Goal: Information Seeking & Learning: Learn about a topic

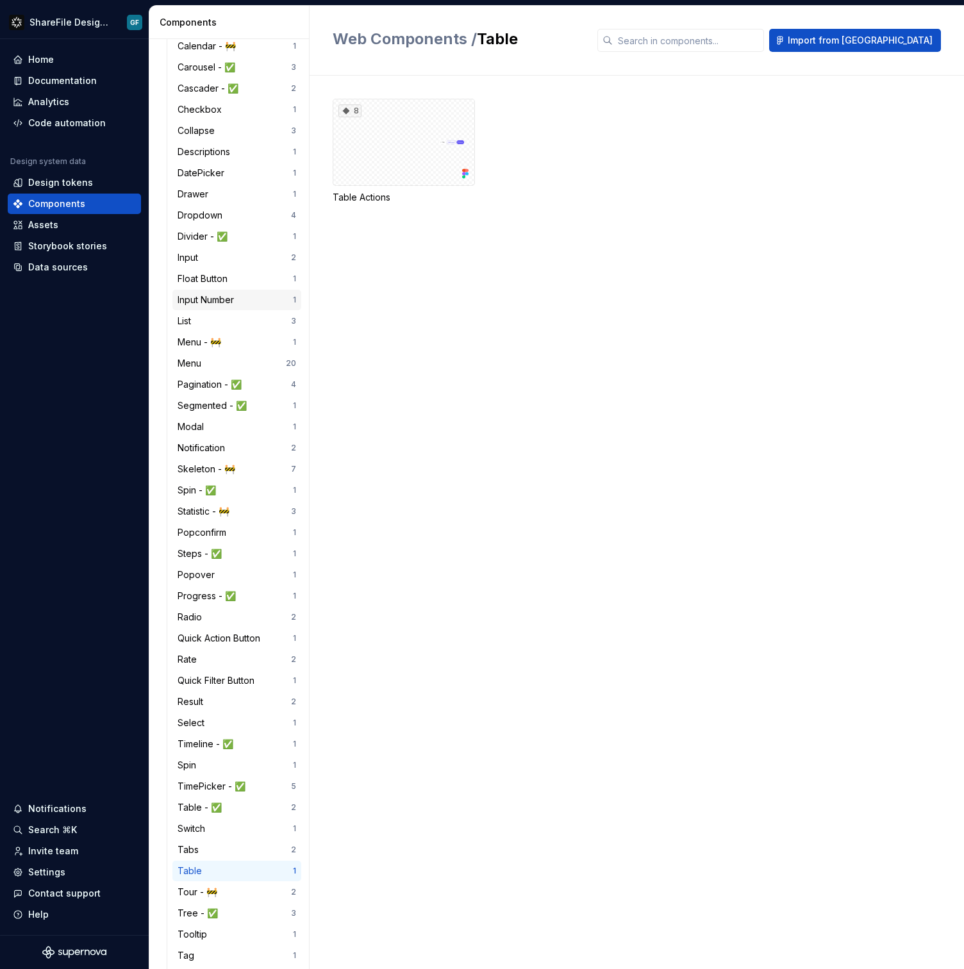
scroll to position [968, 0]
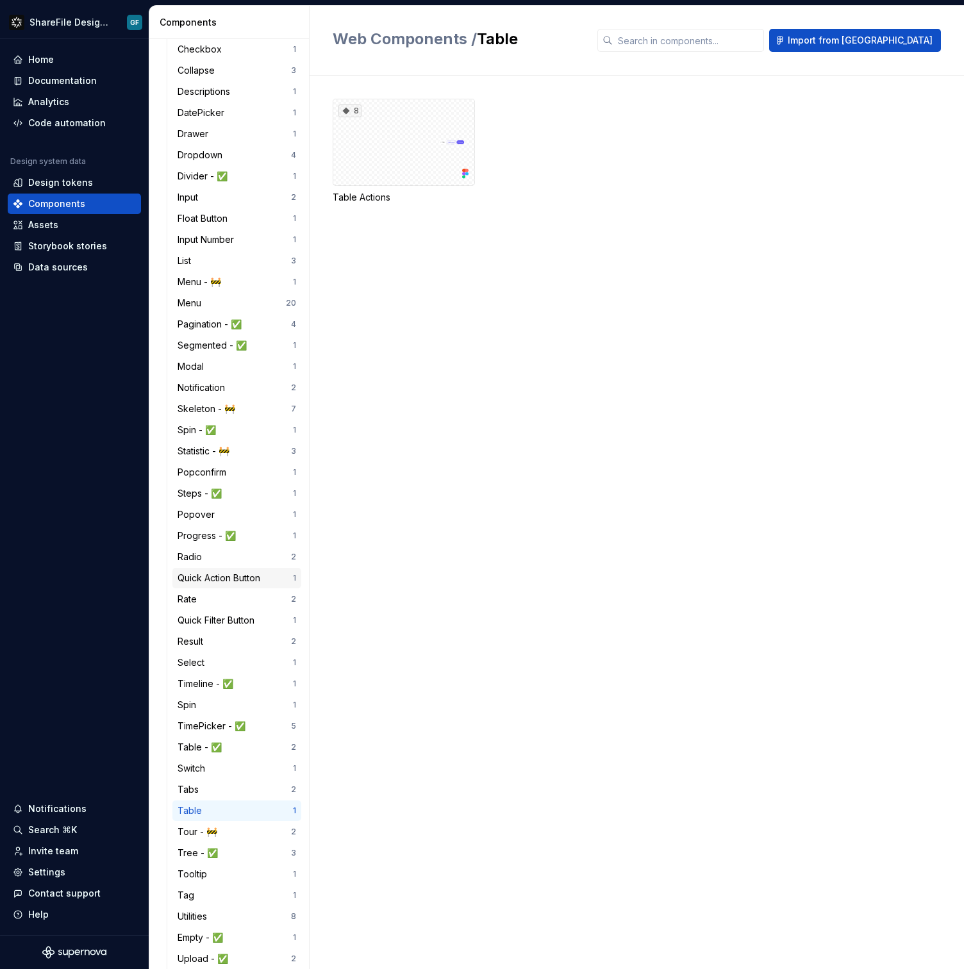
click at [224, 587] on div "Quick Action Button 1" at bounding box center [236, 578] width 129 height 21
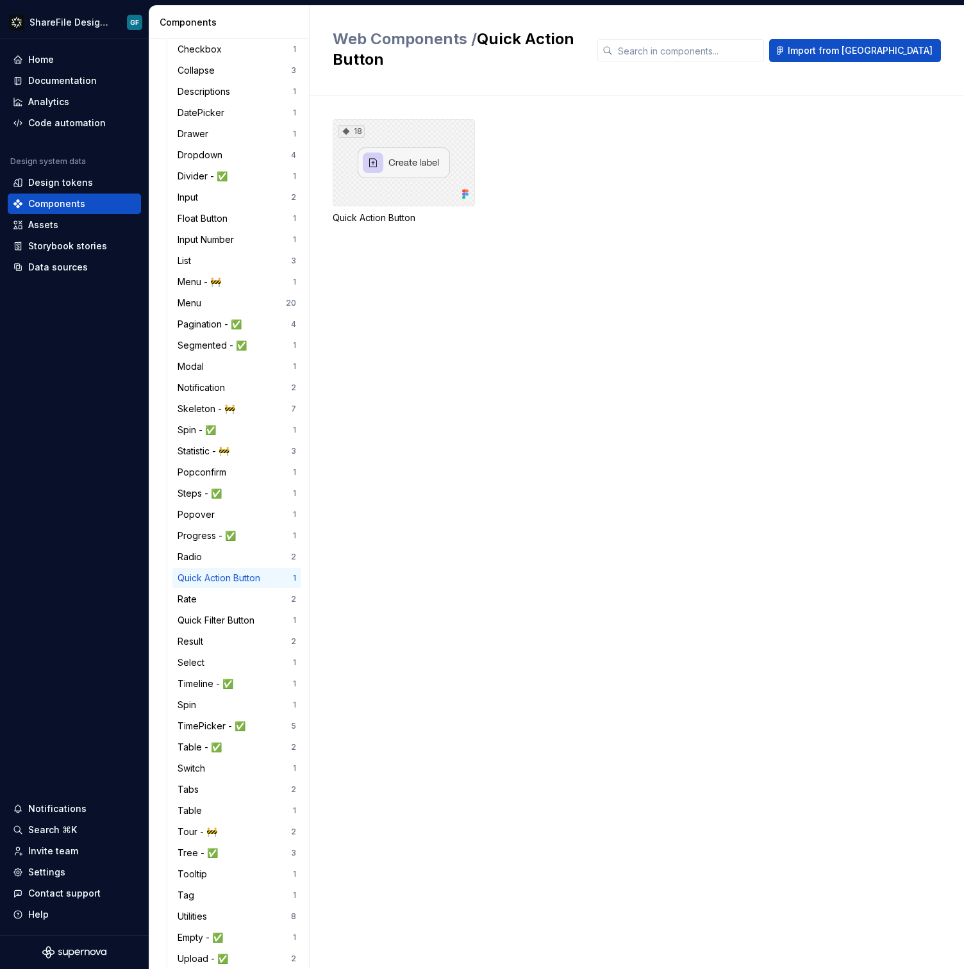
click at [404, 171] on div "18" at bounding box center [404, 162] width 142 height 87
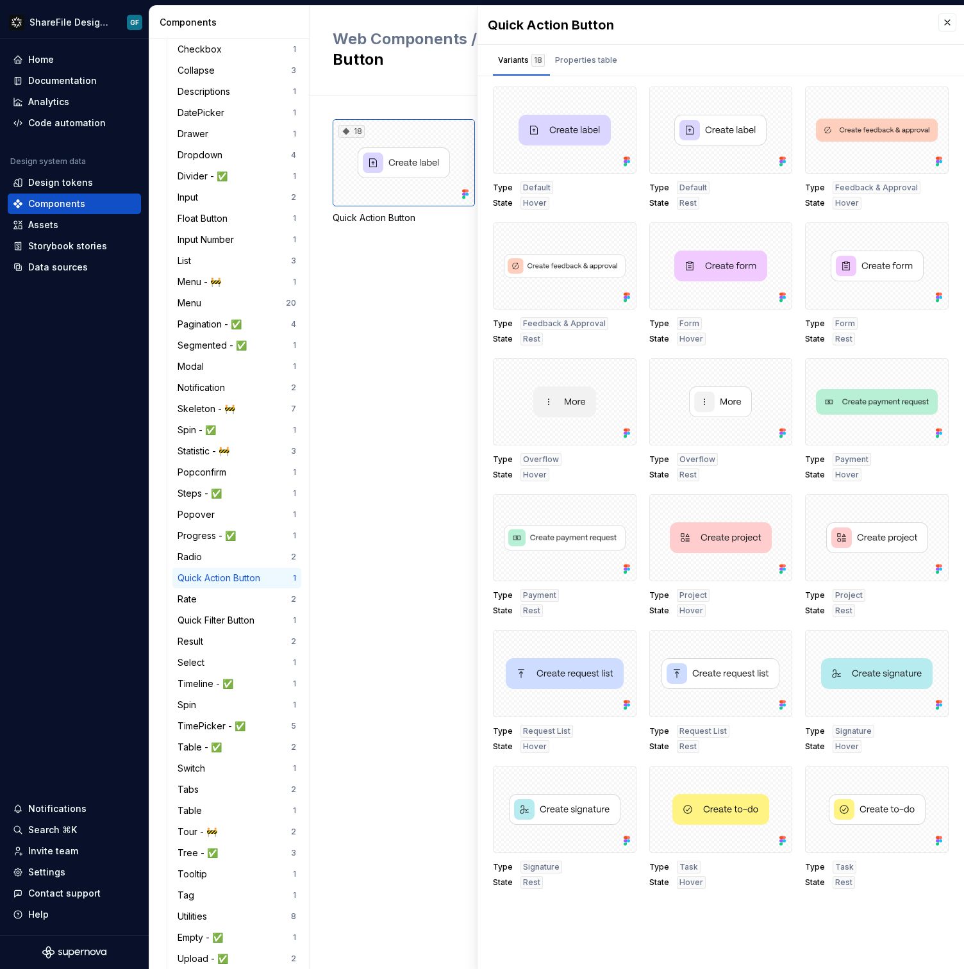
click at [408, 298] on div "18 Quick Action Button" at bounding box center [649, 532] width 632 height 873
click at [73, 81] on div "Documentation" at bounding box center [62, 80] width 69 height 13
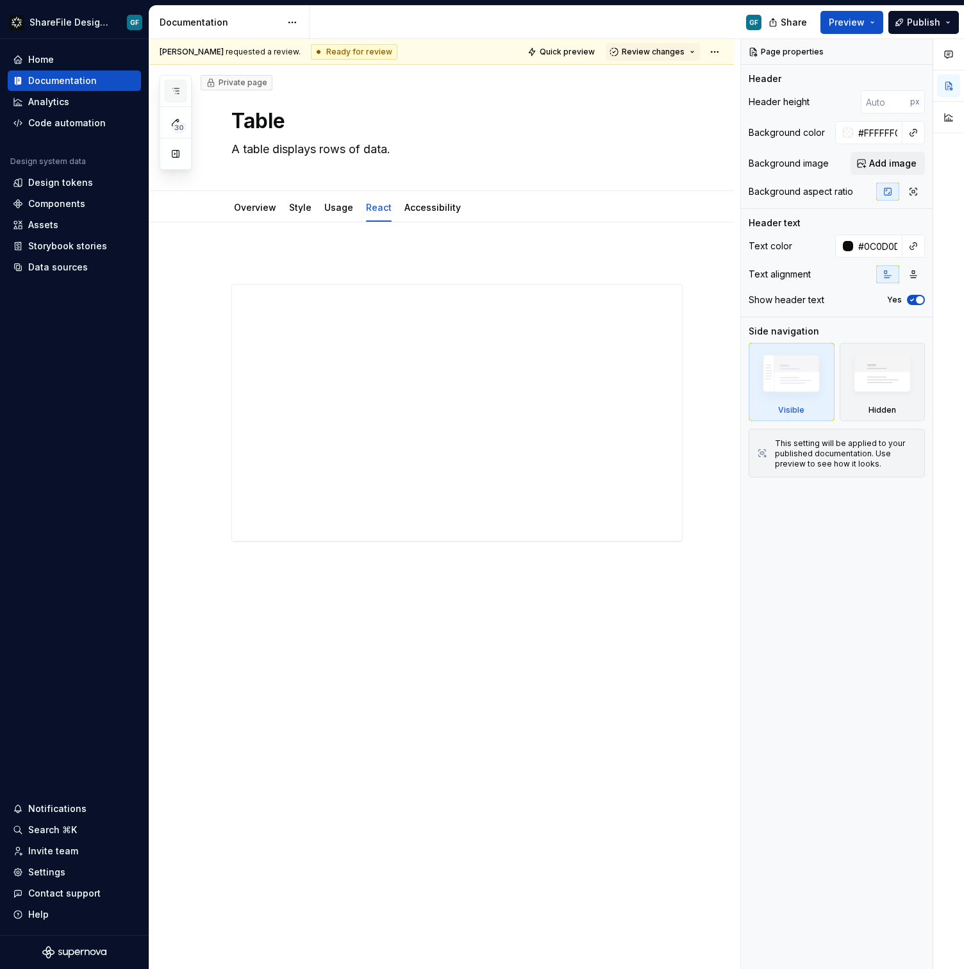
click at [175, 85] on button "button" at bounding box center [175, 91] width 23 height 23
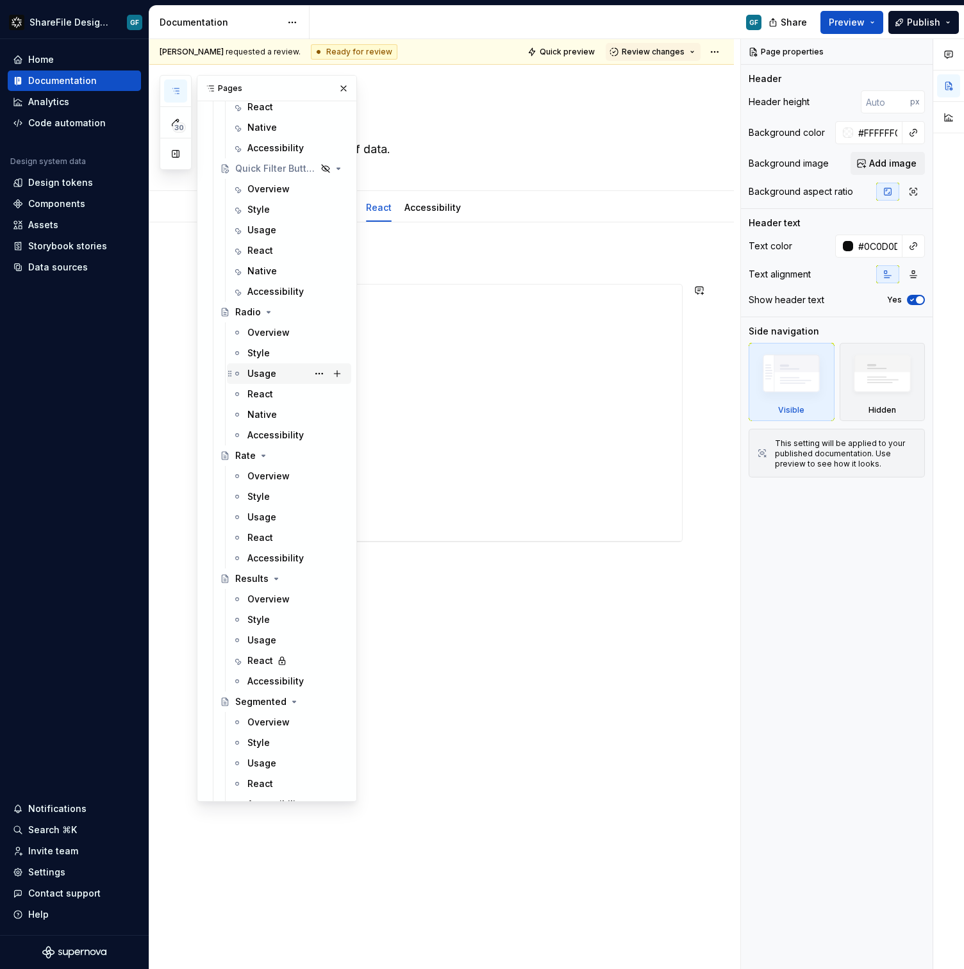
scroll to position [3526, 0]
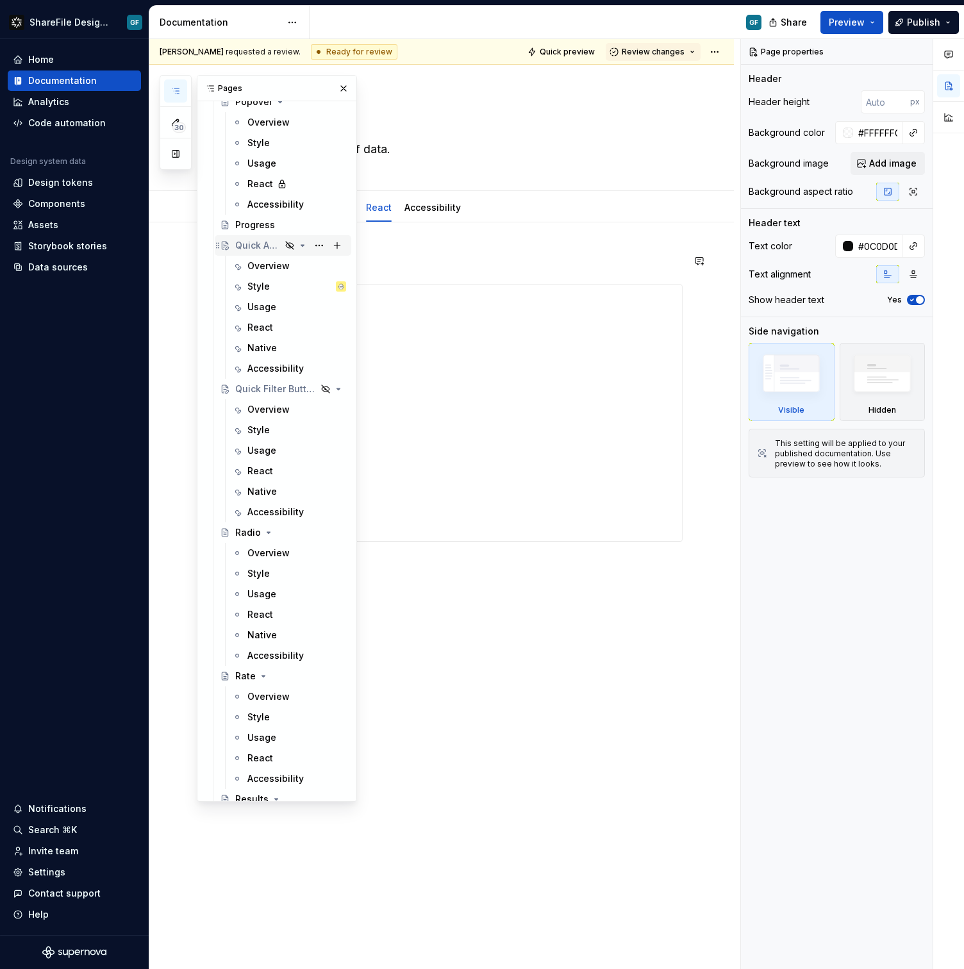
click at [261, 239] on div "Quick Action Button" at bounding box center [290, 246] width 111 height 18
click at [256, 247] on div "Quick Action Button" at bounding box center [258, 245] width 46 height 13
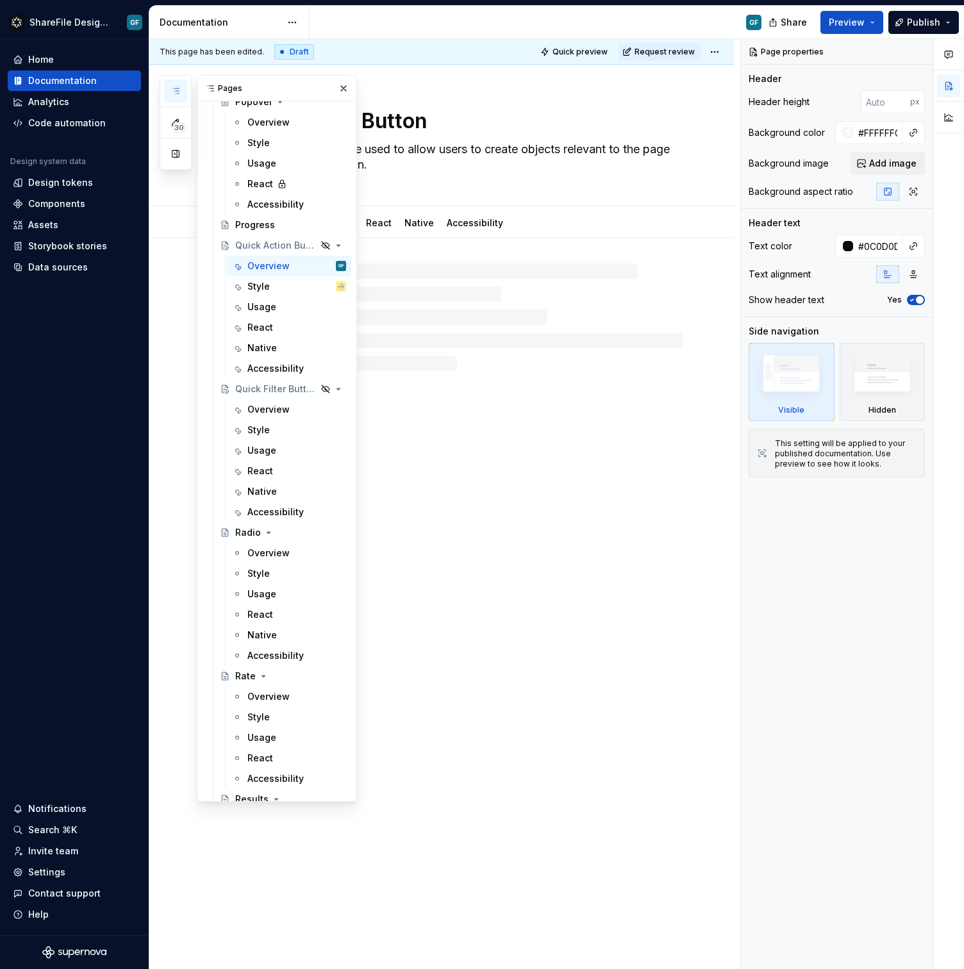
click at [548, 490] on div "Hidden page Quick Action Button Quick action buttons are used to allow users to…" at bounding box center [441, 517] width 585 height 905
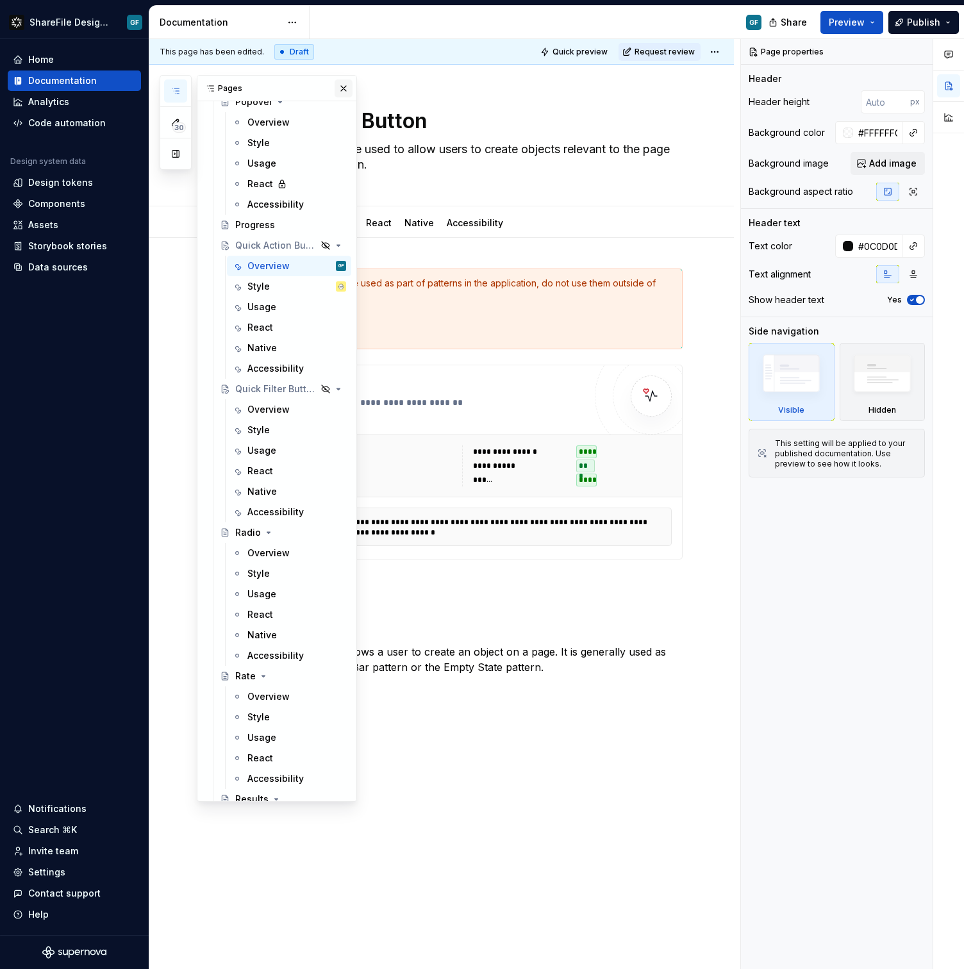
click at [335, 86] on button "button" at bounding box center [344, 89] width 18 height 18
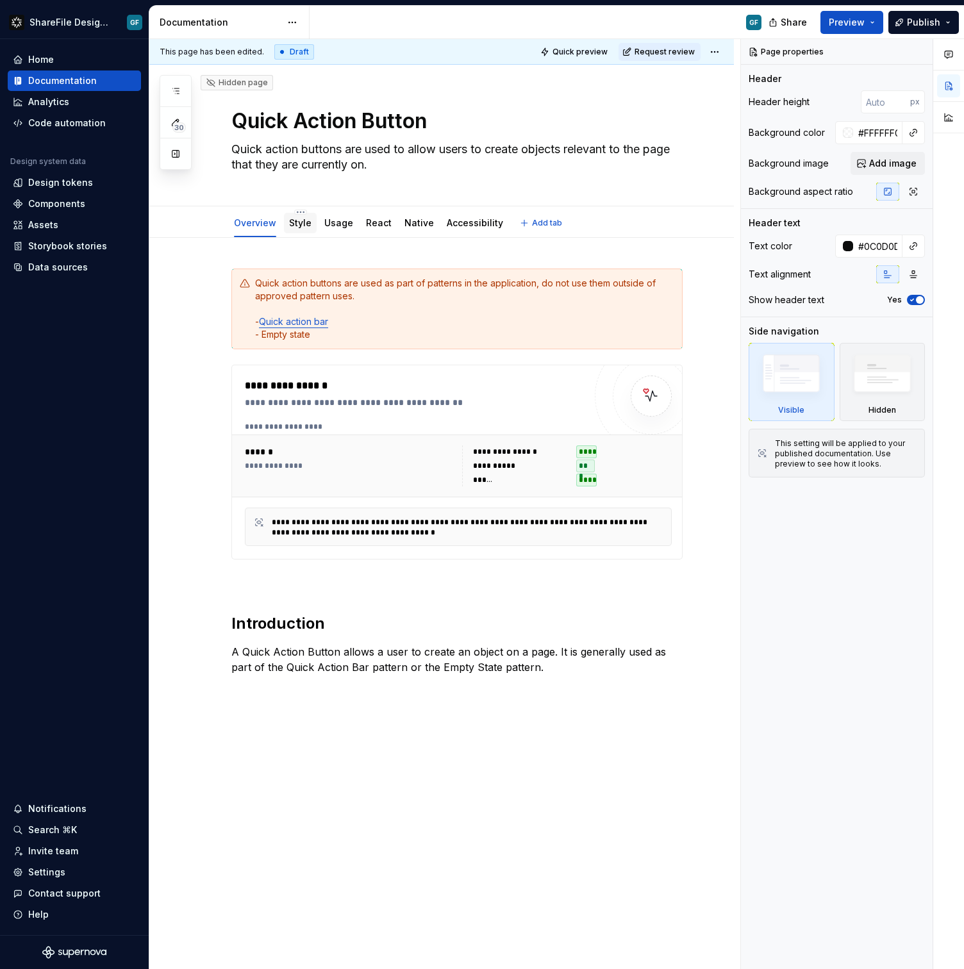
click at [303, 219] on link "Style" at bounding box center [300, 222] width 22 height 11
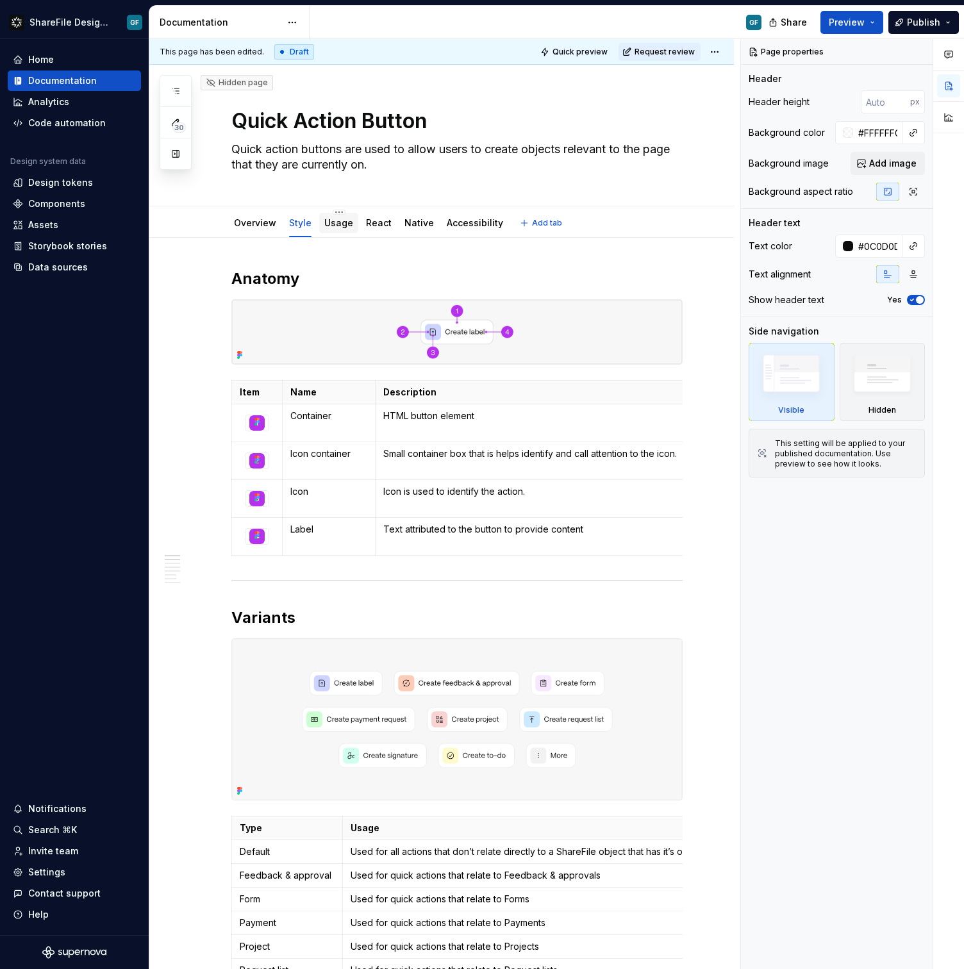
click at [335, 225] on link "Usage" at bounding box center [338, 222] width 29 height 11
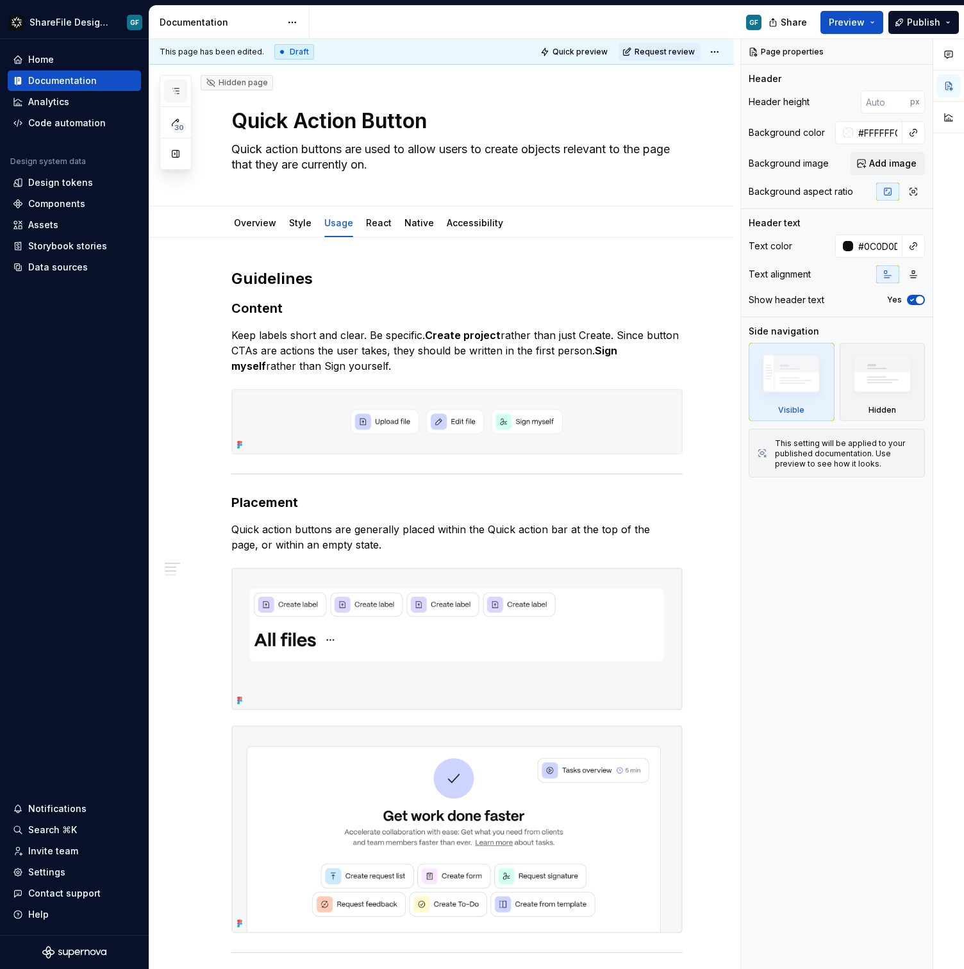
click at [171, 86] on icon "button" at bounding box center [176, 91] width 10 height 10
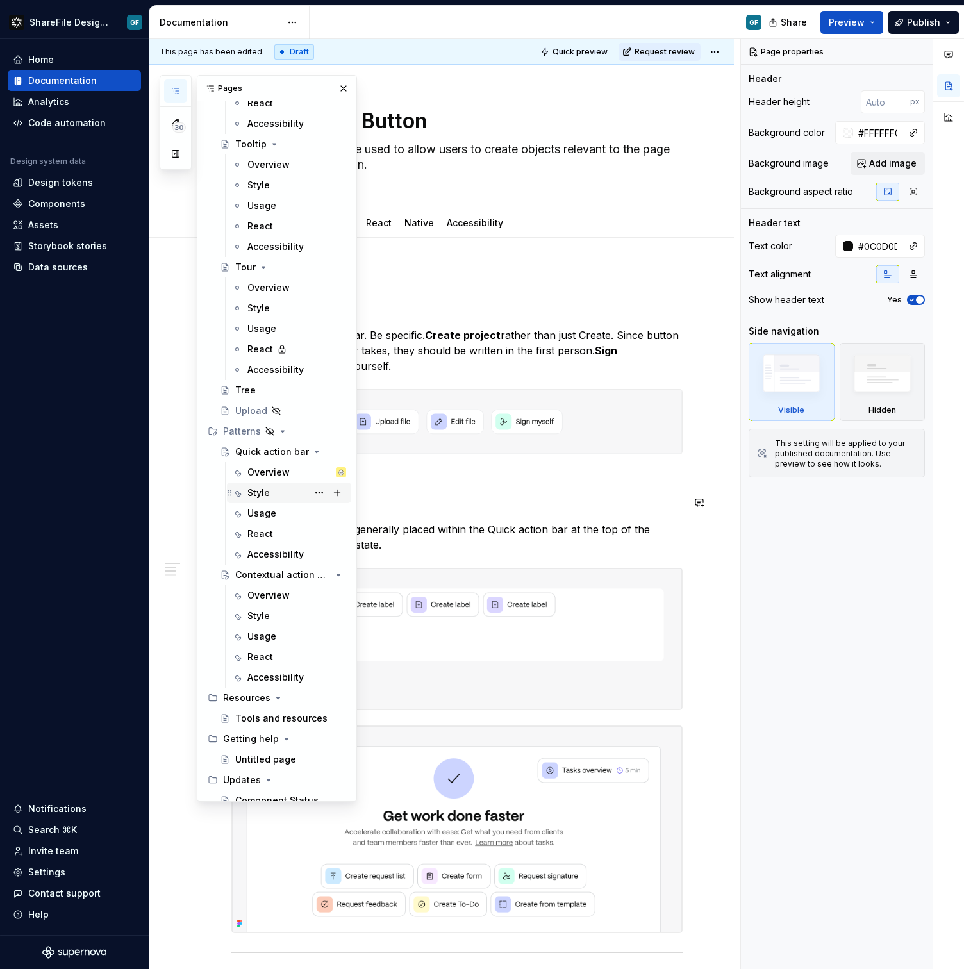
scroll to position [5650, 0]
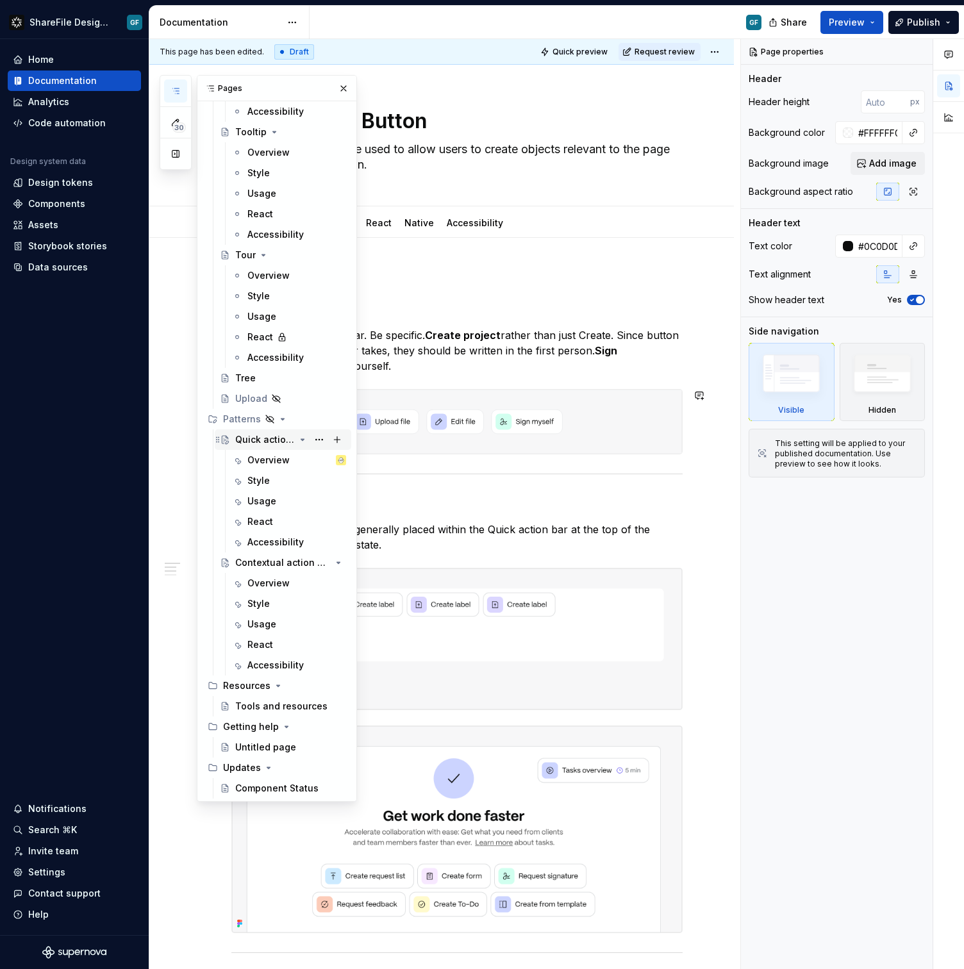
click at [253, 443] on div "Quick action bar" at bounding box center [265, 439] width 60 height 13
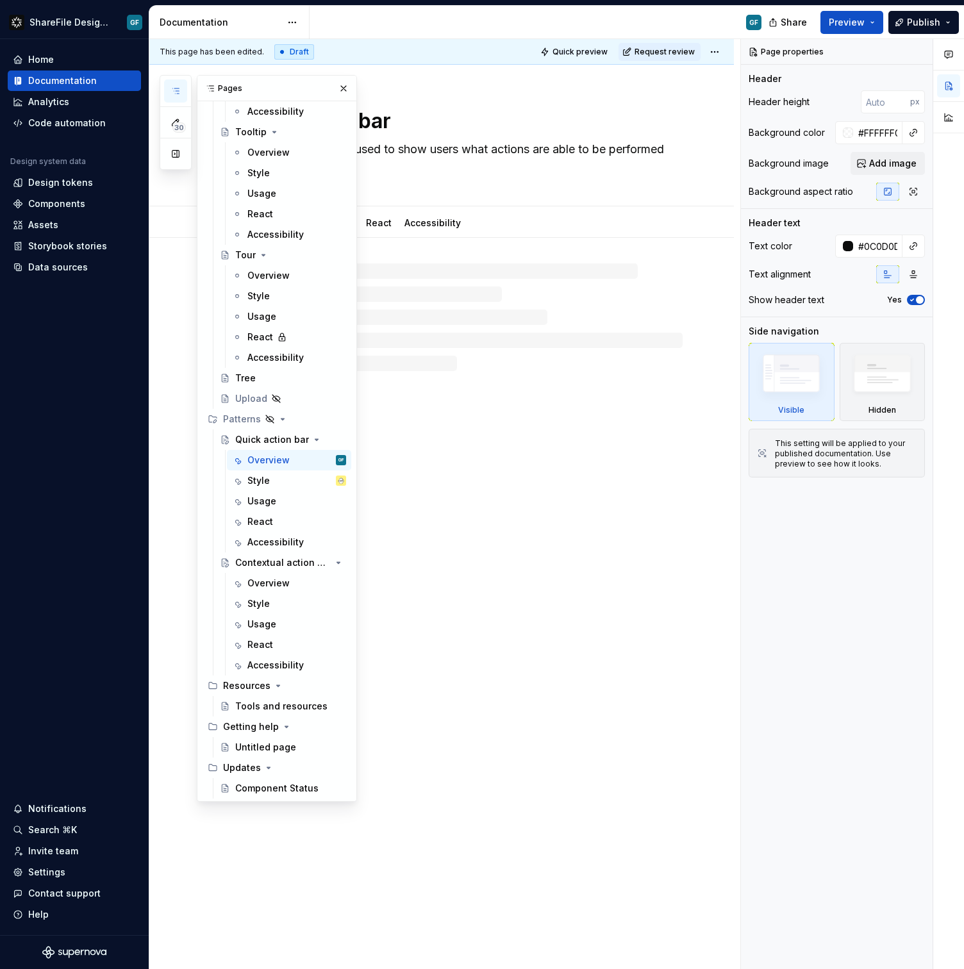
click at [519, 429] on div "Hidden page Quick action bar The quick action bar is used to show users what ac…" at bounding box center [441, 517] width 585 height 905
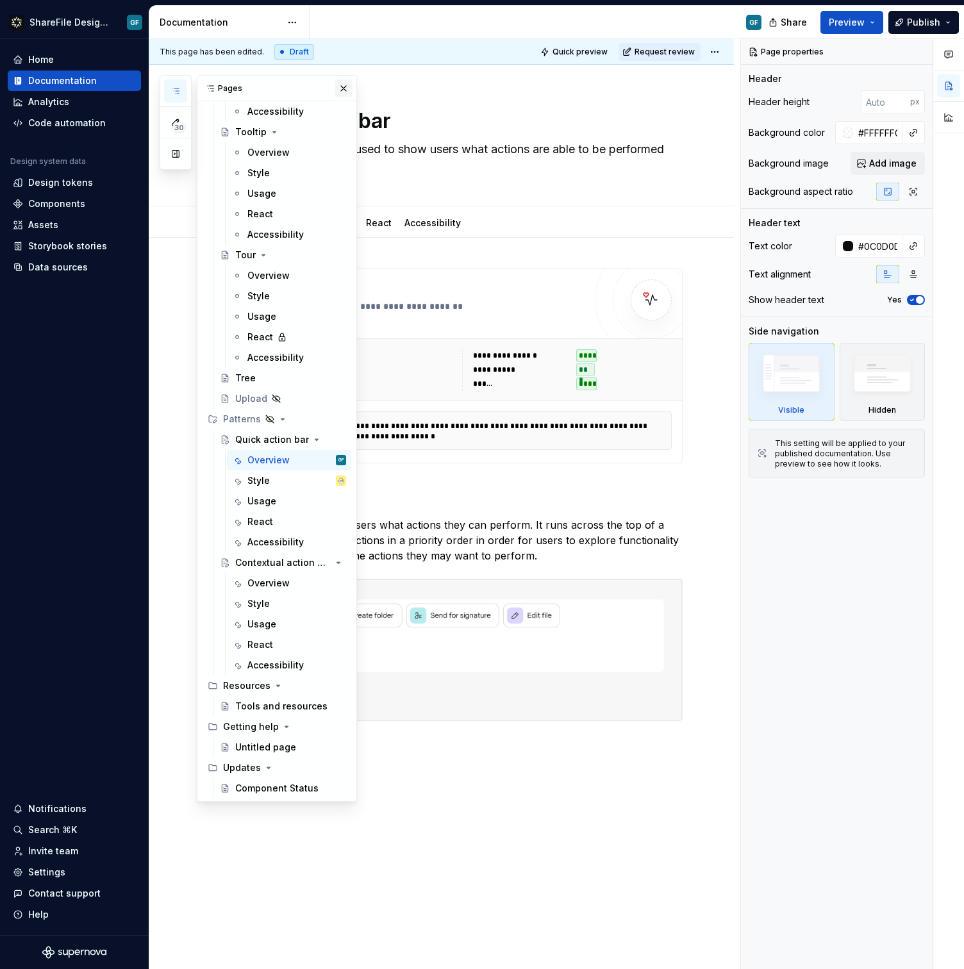
click at [335, 84] on button "button" at bounding box center [344, 89] width 18 height 18
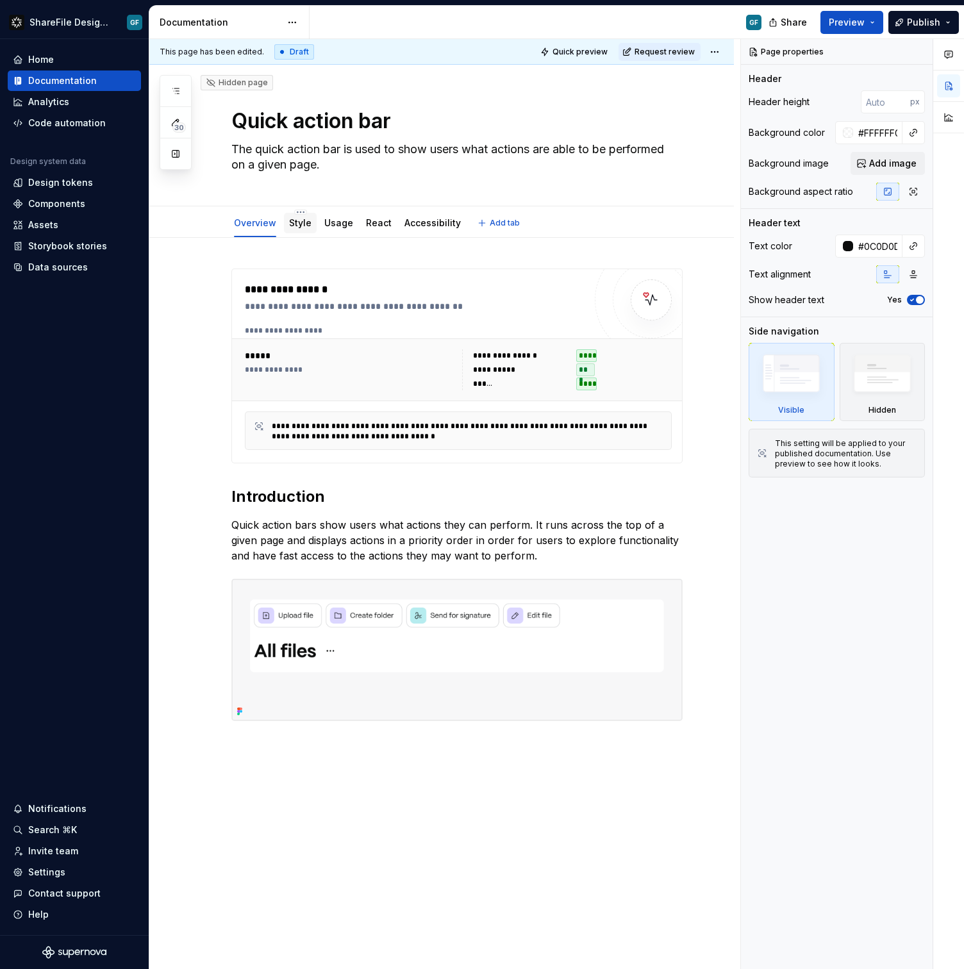
click at [307, 215] on div "Style" at bounding box center [300, 222] width 22 height 15
click at [306, 229] on div "Style" at bounding box center [300, 223] width 22 height 13
click at [299, 223] on link "Style" at bounding box center [300, 222] width 22 height 11
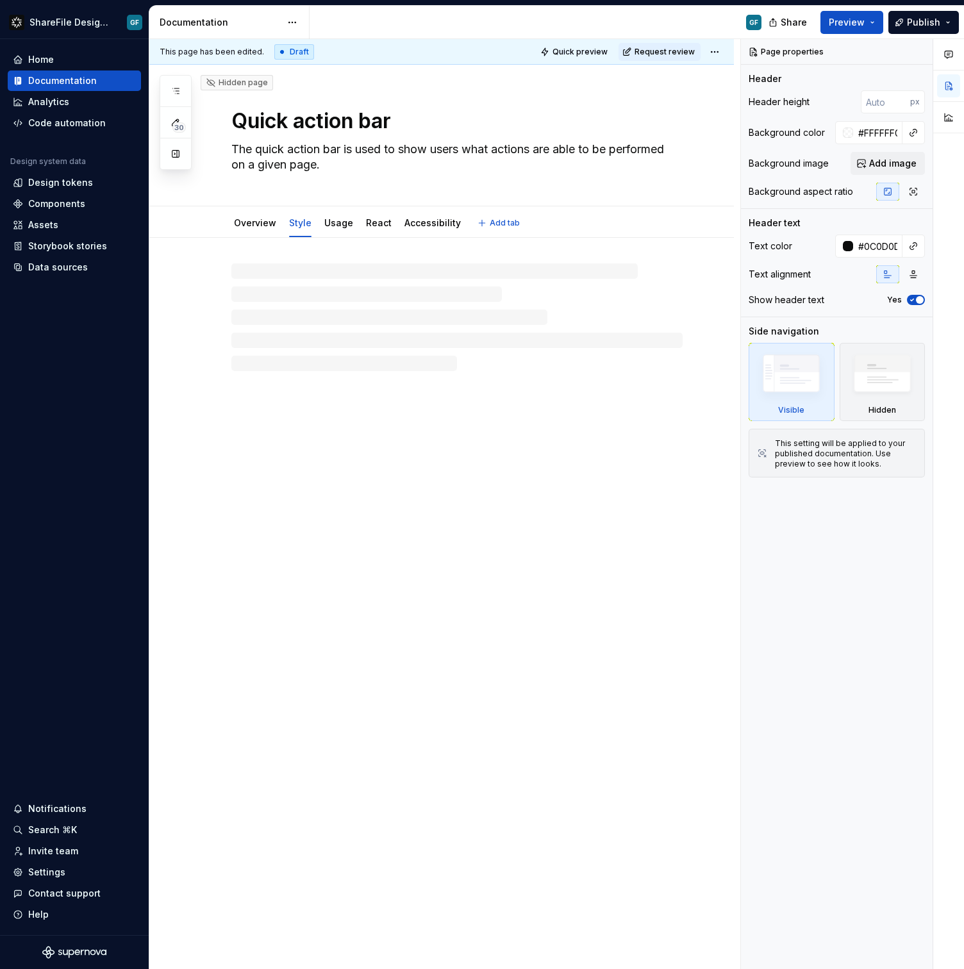
click at [299, 223] on link "Style" at bounding box center [300, 222] width 22 height 11
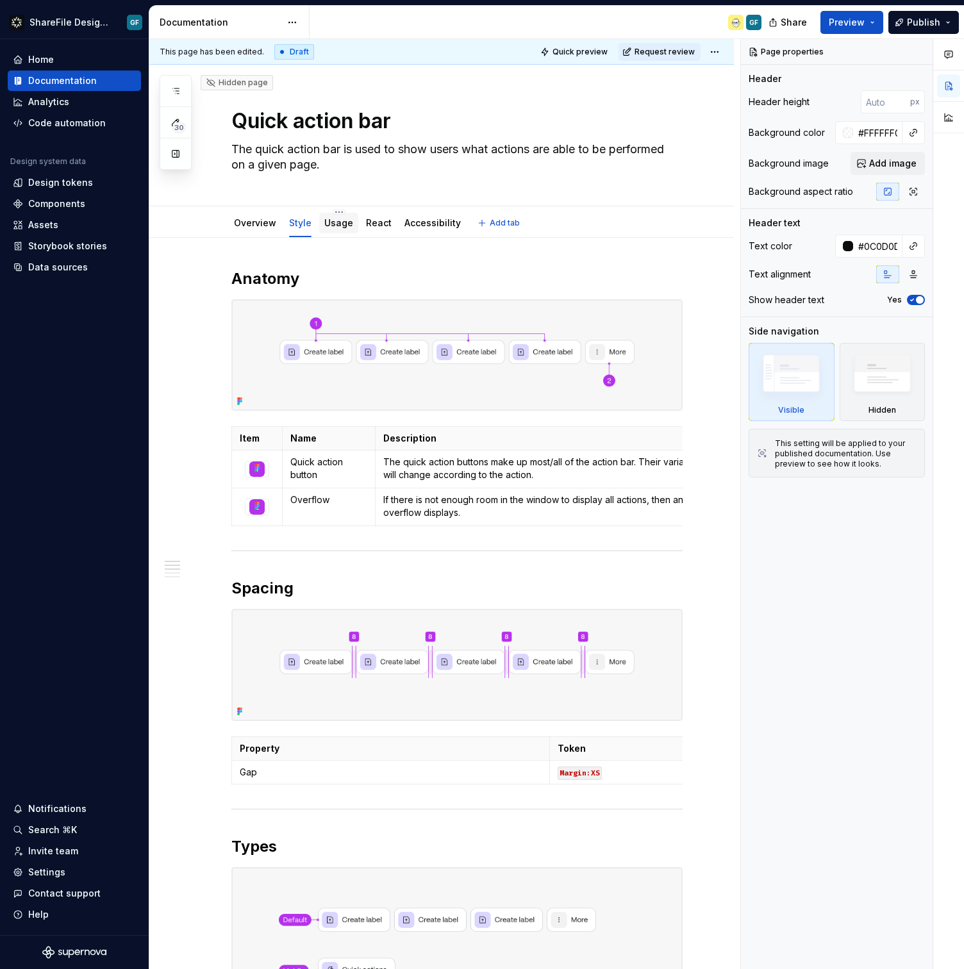
click at [339, 229] on div "Usage" at bounding box center [338, 223] width 29 height 13
click at [336, 227] on link "Usage" at bounding box center [338, 222] width 29 height 11
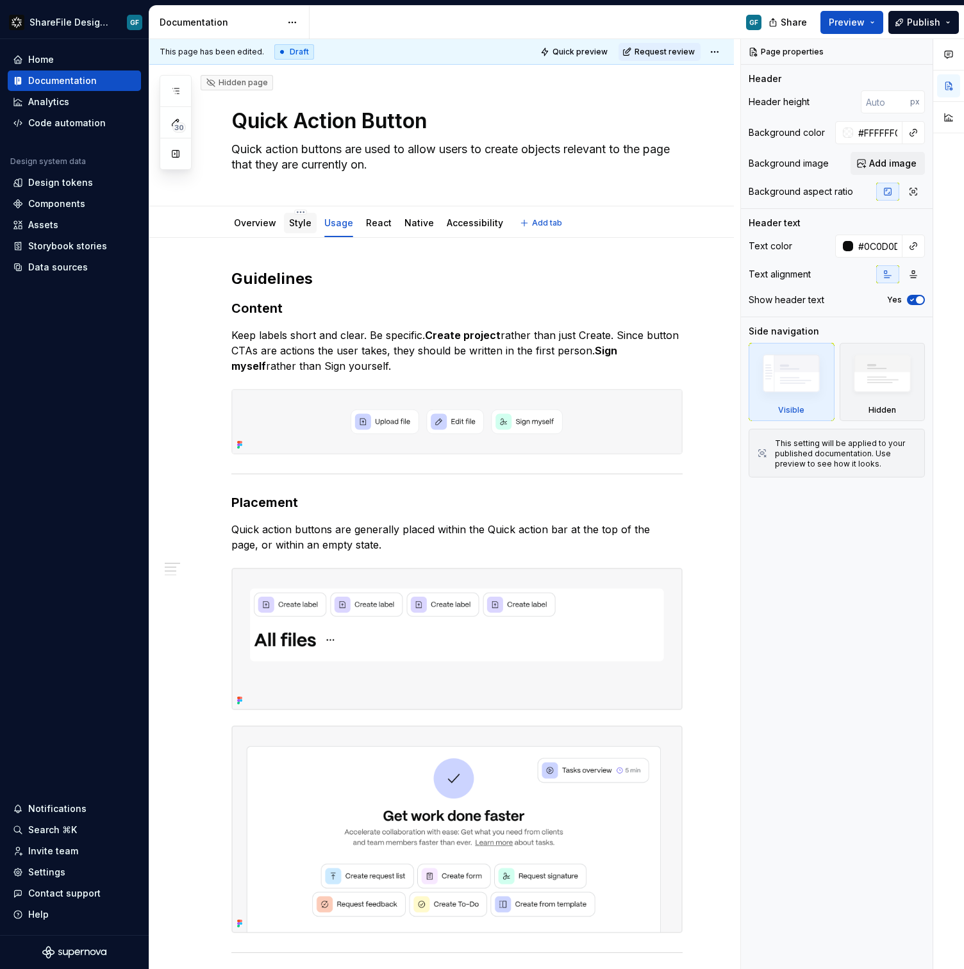
click at [299, 225] on link "Style" at bounding box center [300, 222] width 22 height 11
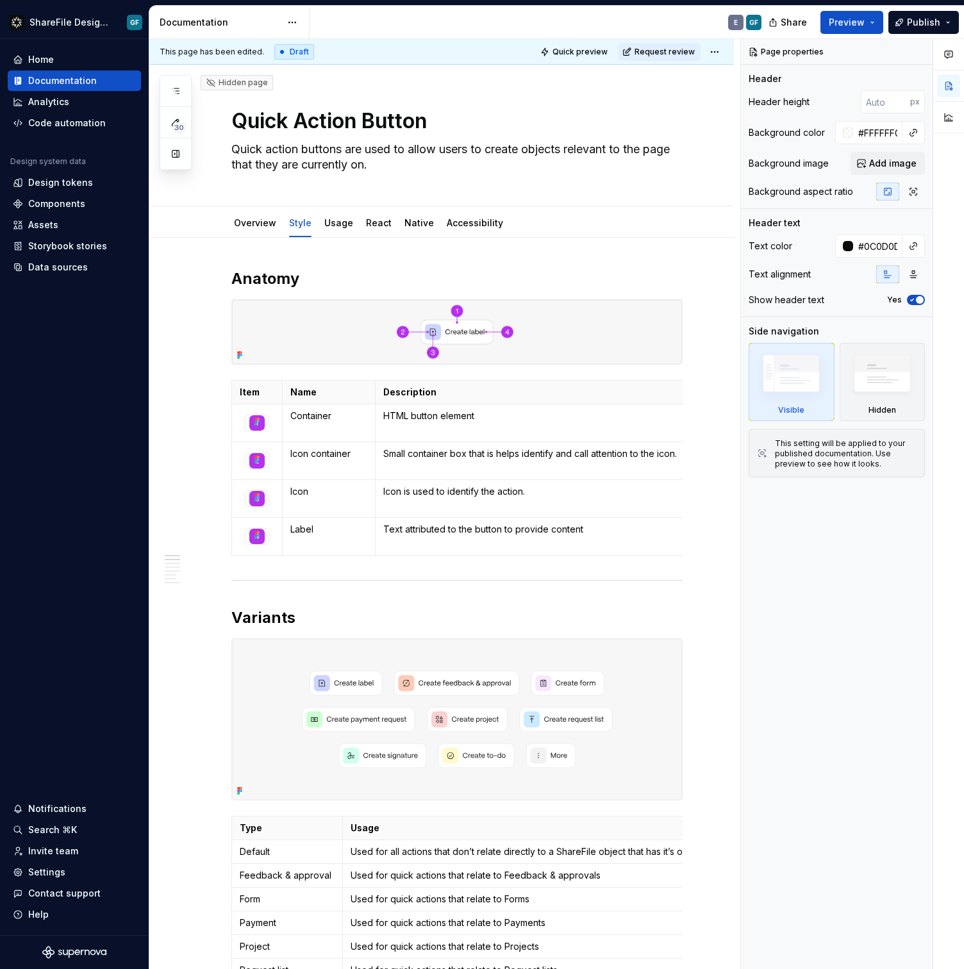
type textarea "*"
